Goal: Navigation & Orientation: Find specific page/section

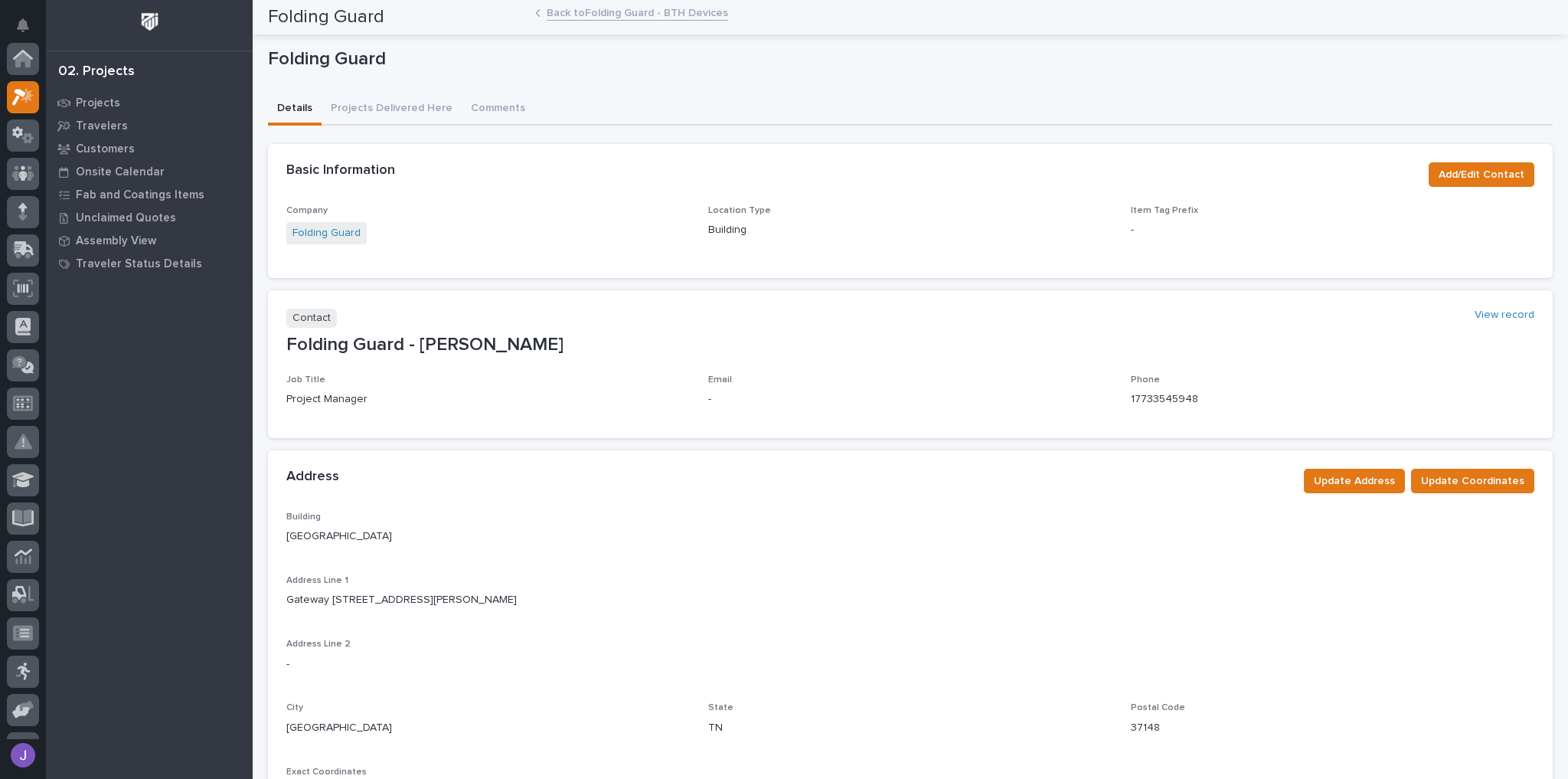
scroll to position [39, 0]
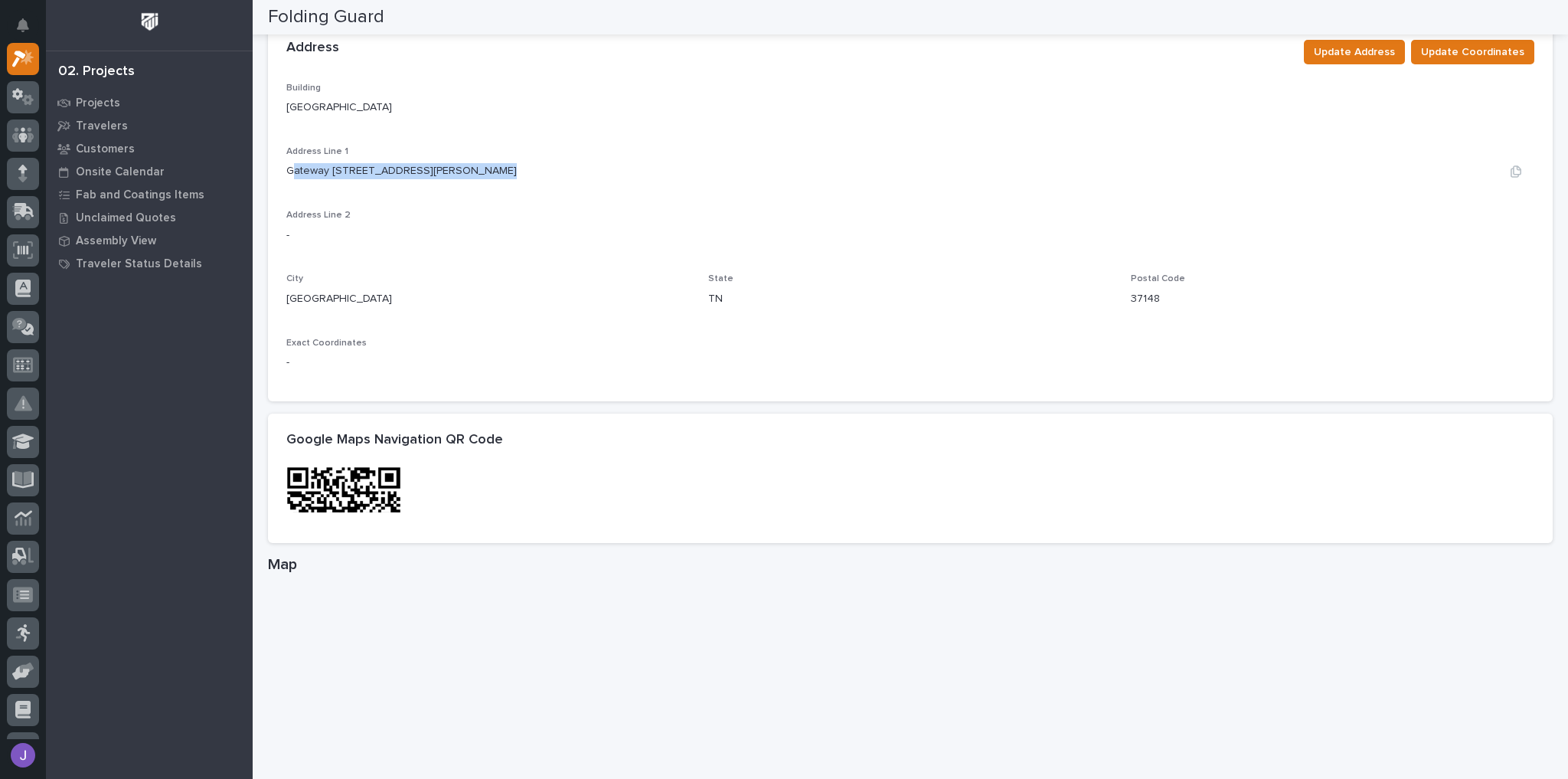
drag, startPoint x: 290, startPoint y: 171, endPoint x: 334, endPoint y: 174, distance: 44.1
click at [475, 173] on p "Gateway 65 South 1254 Vaughn Parkway" at bounding box center [402, 171] width 231 height 16
click at [334, 193] on div "Building Main Building Address Line 1 Gateway 65 South 1254 Vaughn Parkway Addr…" at bounding box center [911, 233] width 1248 height 300
drag, startPoint x: 286, startPoint y: 172, endPoint x: 497, endPoint y: 174, distance: 211.0
click at [497, 174] on div "Gateway 65 South 1254 Vaughn Parkway" at bounding box center [911, 171] width 1248 height 16
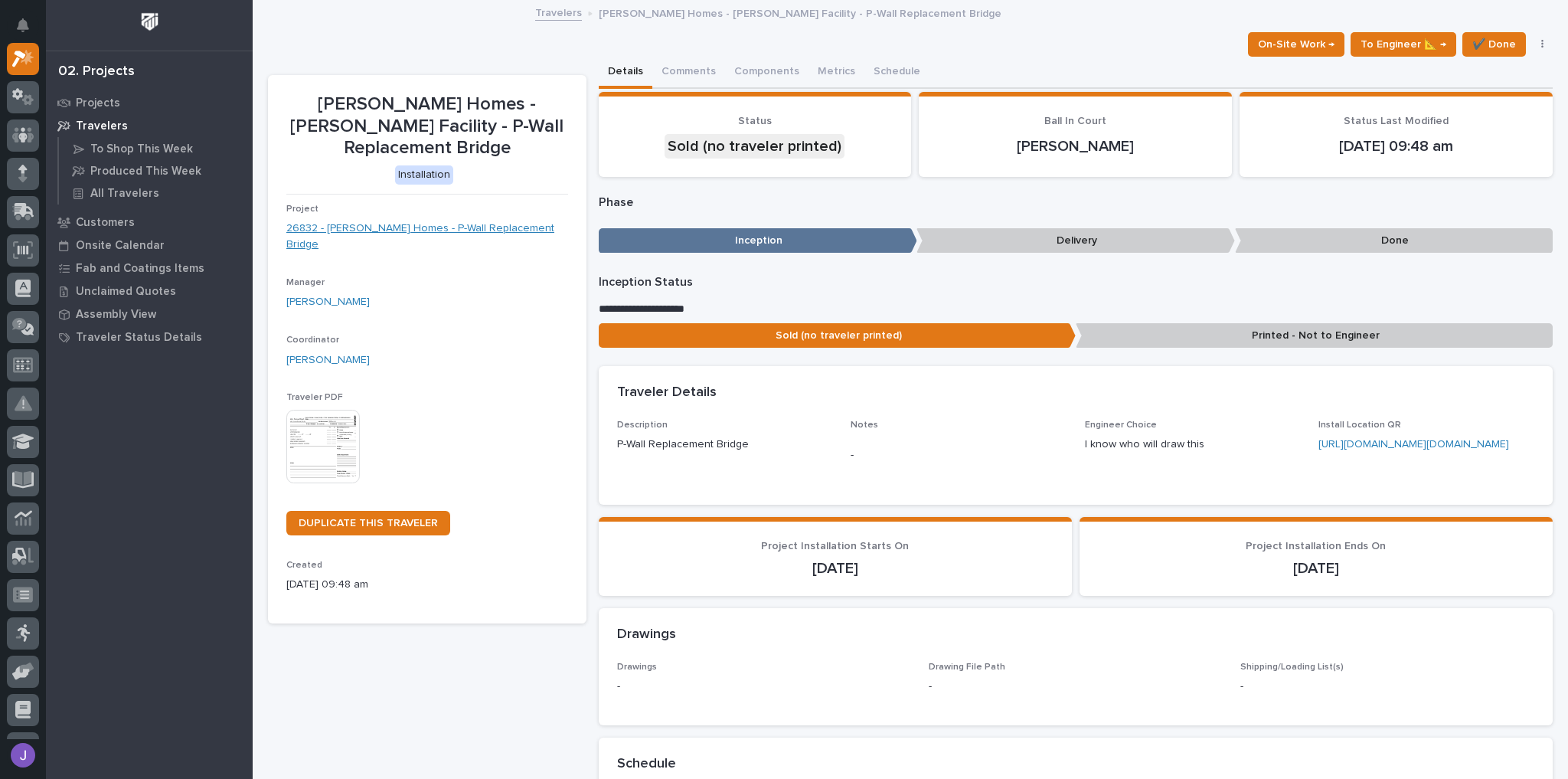
click at [510, 221] on link "26832 - [PERSON_NAME] Homes - P-Wall Replacement Bridge" at bounding box center [427, 237] width 282 height 33
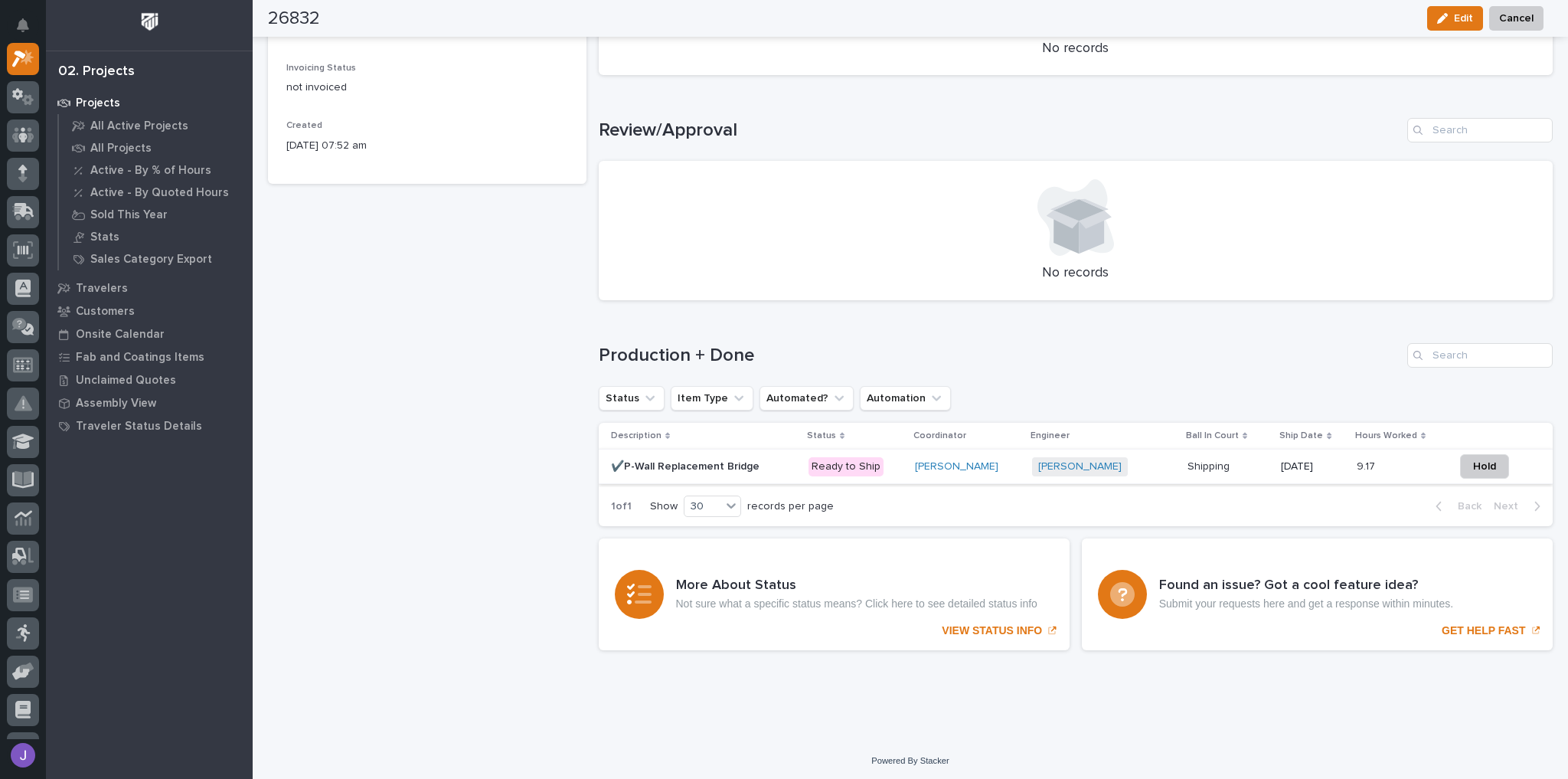
scroll to position [786, 0]
click at [731, 463] on p "✔️P-Wall Replacement Bridge" at bounding box center [687, 464] width 151 height 16
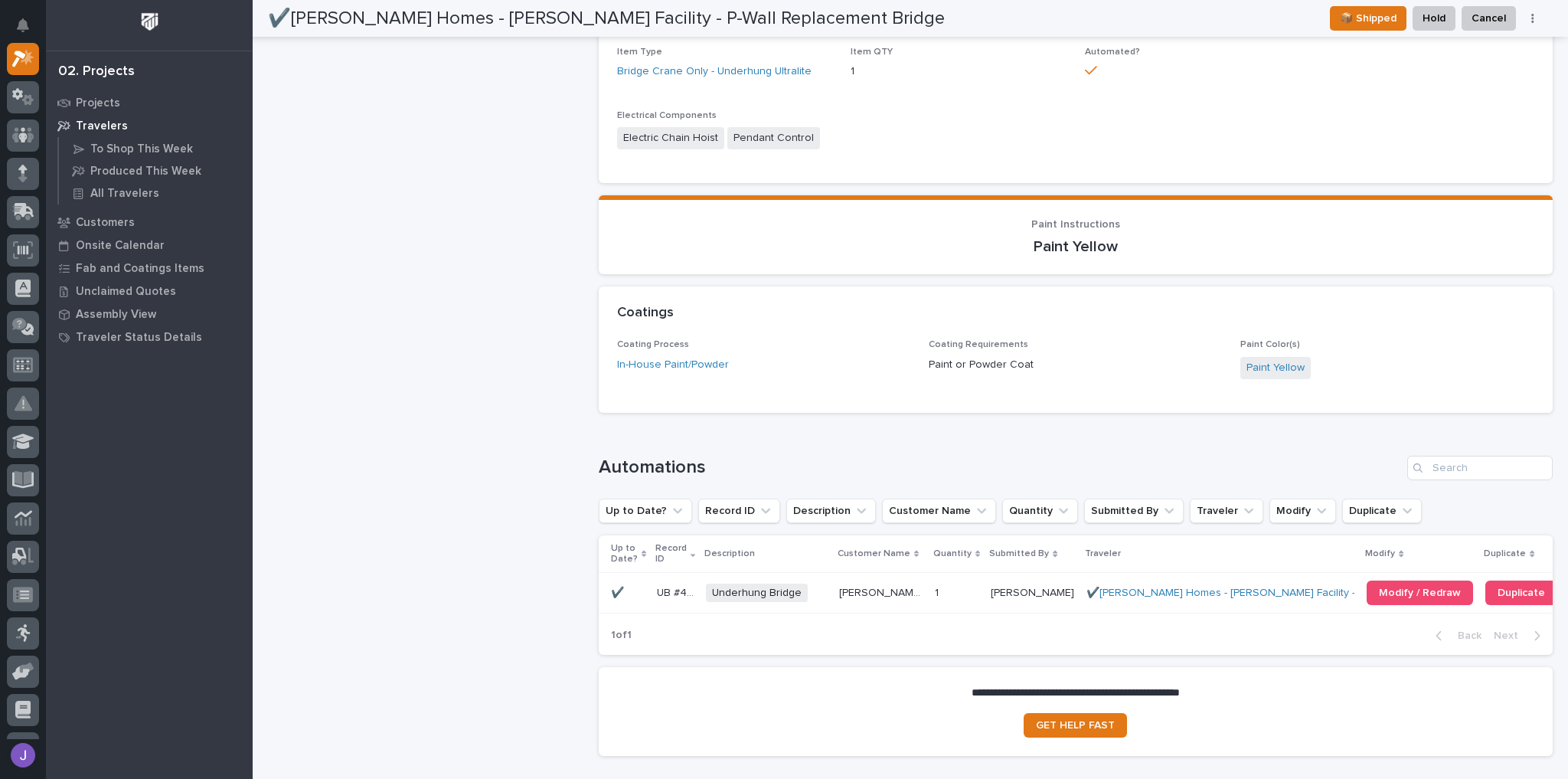
scroll to position [1280, 0]
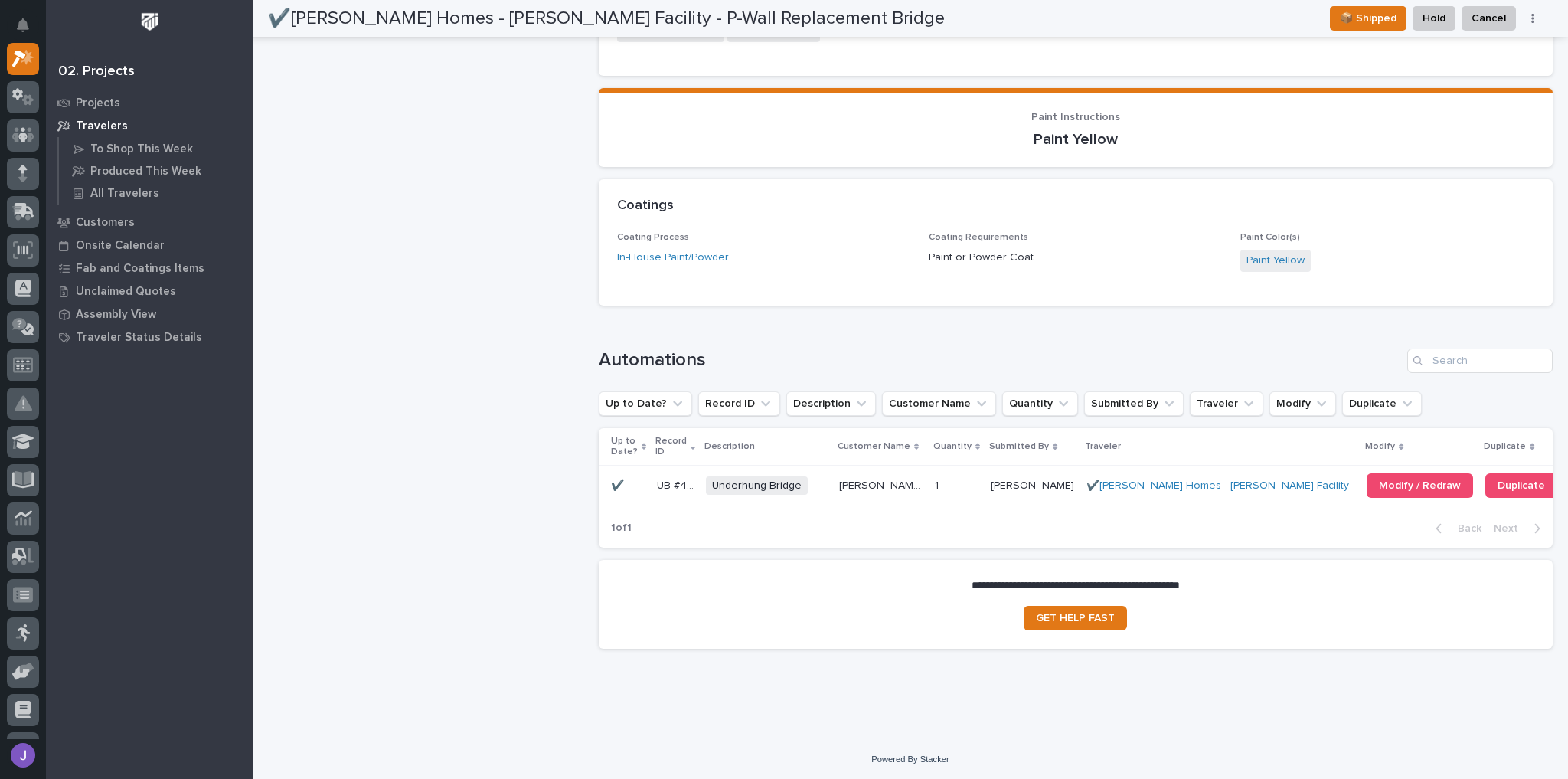
click at [700, 484] on td "UB #40831 UB #40831" at bounding box center [676, 486] width 49 height 40
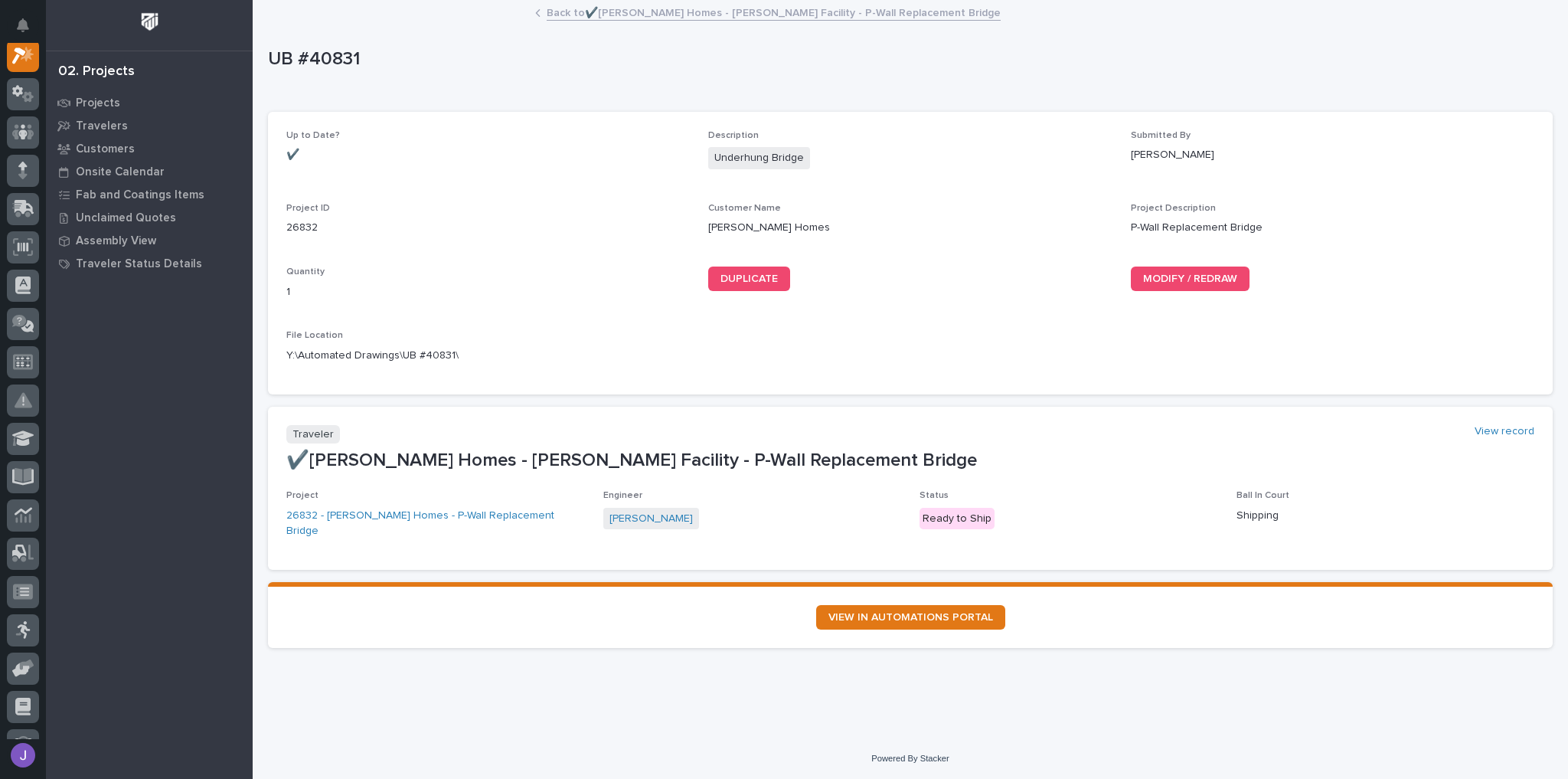
scroll to position [39, 0]
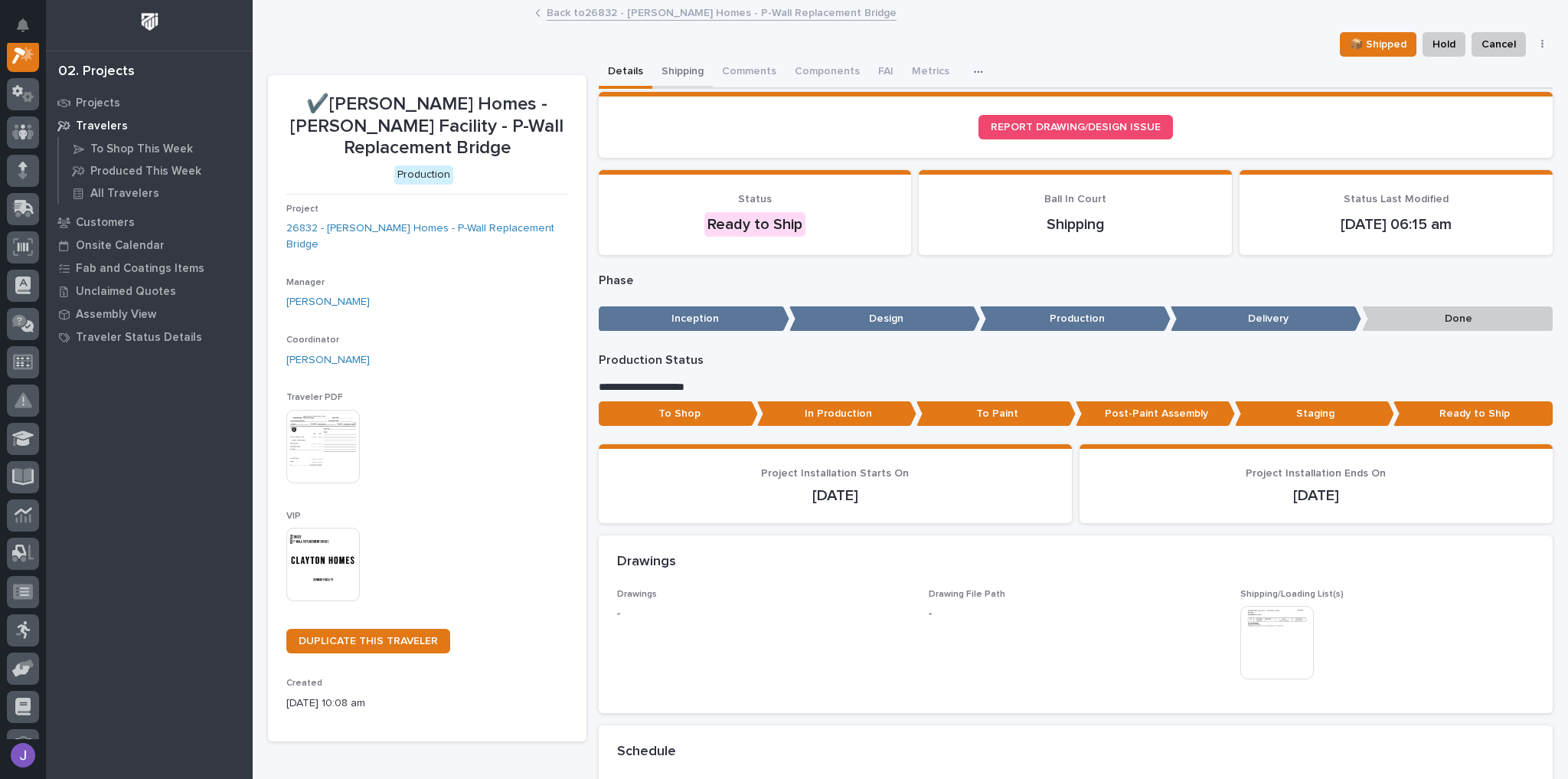
click at [670, 75] on button "Shipping" at bounding box center [683, 72] width 60 height 33
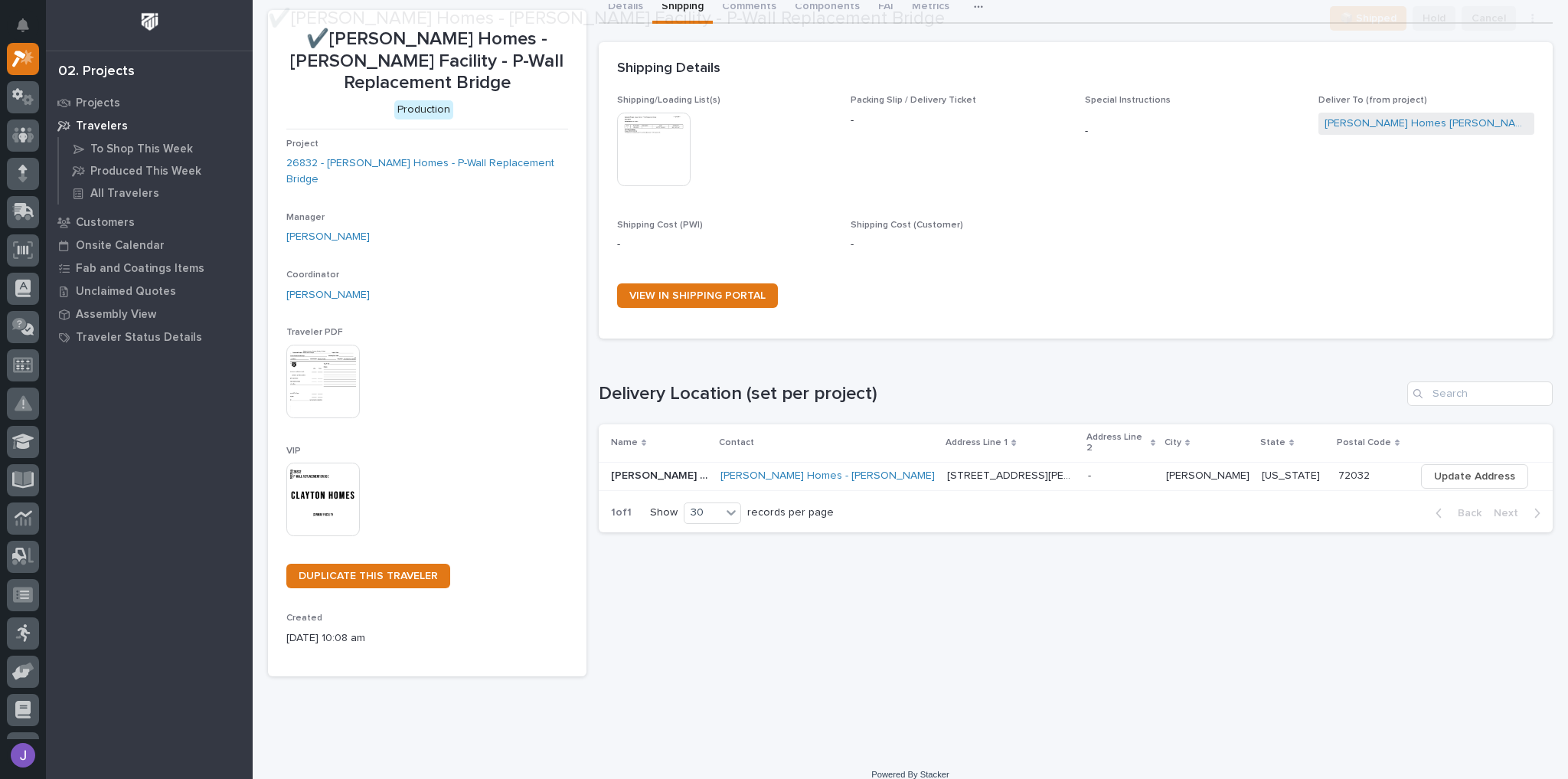
scroll to position [66, 0]
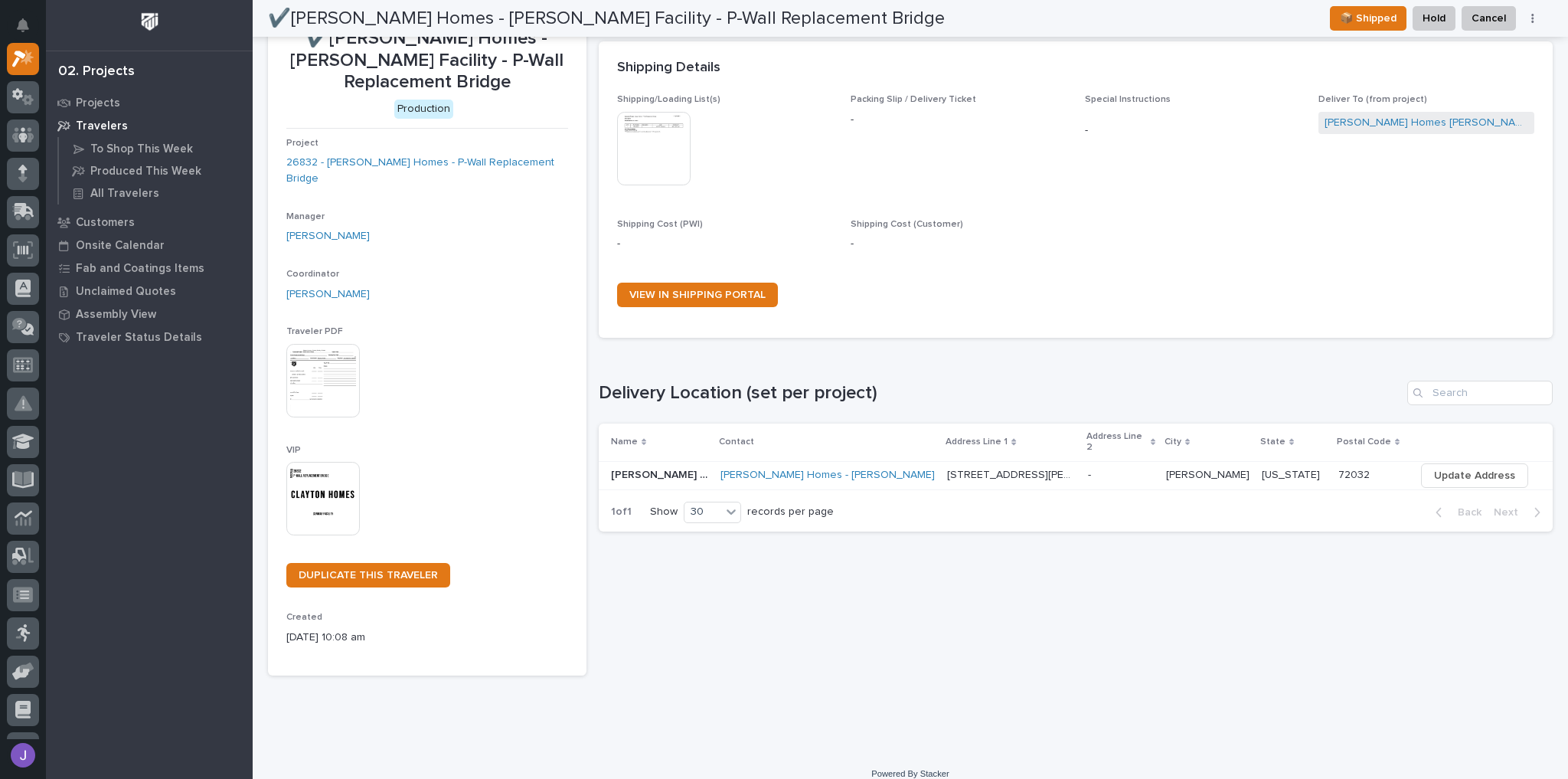
click at [643, 469] on p "[PERSON_NAME] Facility" at bounding box center [662, 474] width 101 height 16
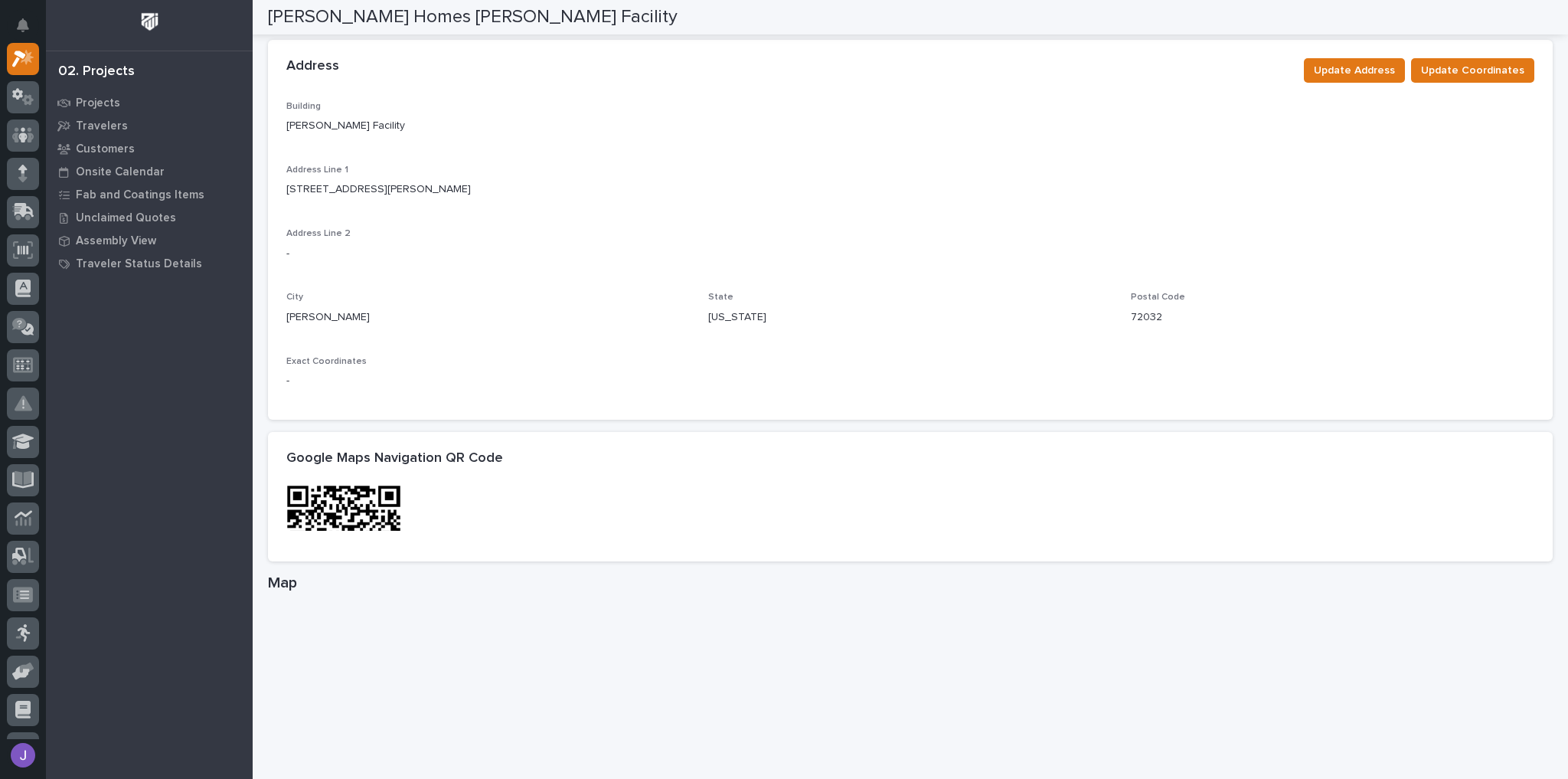
scroll to position [551, 0]
